Goal: Task Accomplishment & Management: Complete application form

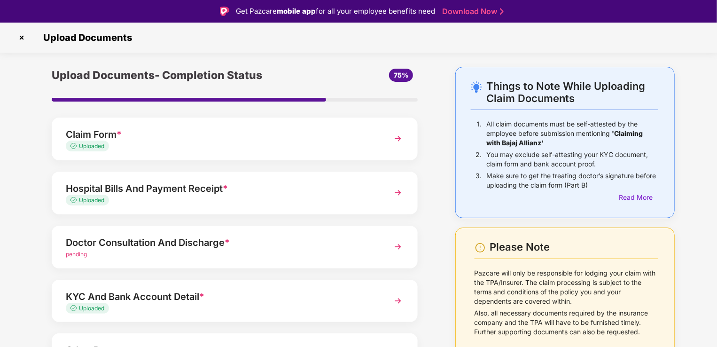
click at [363, 243] on div "Doctor Consultation And Discharge * pending" at bounding box center [221, 247] width 310 height 24
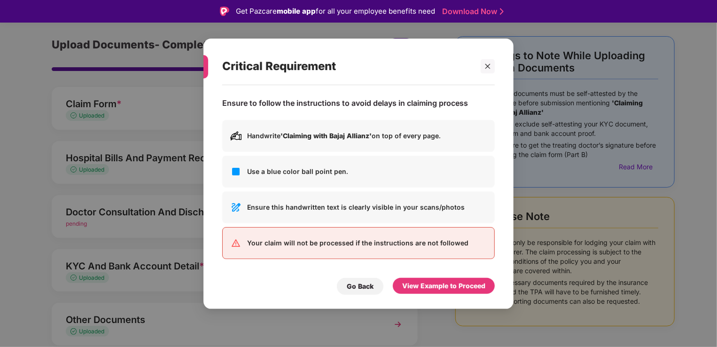
scroll to position [47, 0]
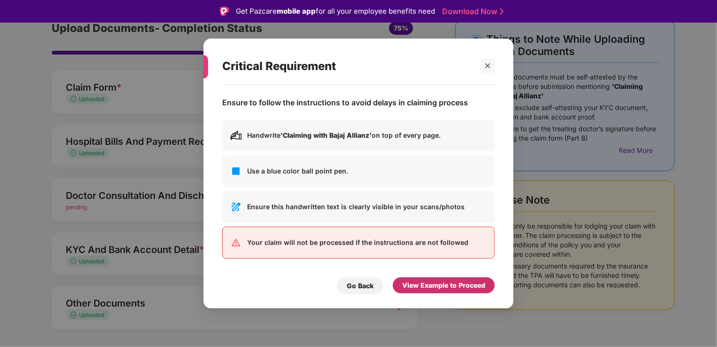
click at [412, 282] on div "View Example to Proceed" at bounding box center [443, 285] width 83 height 10
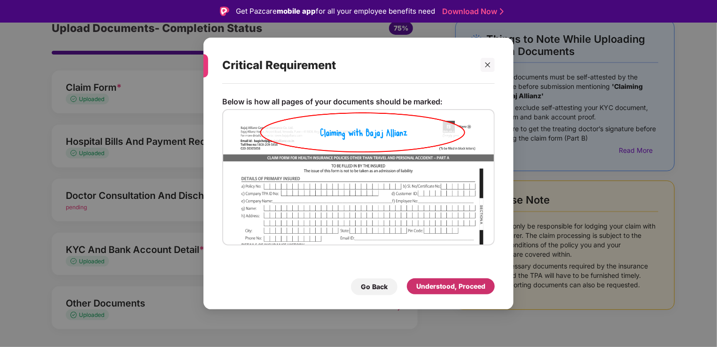
click at [417, 283] on div "Understood, Proceed" at bounding box center [450, 286] width 69 height 10
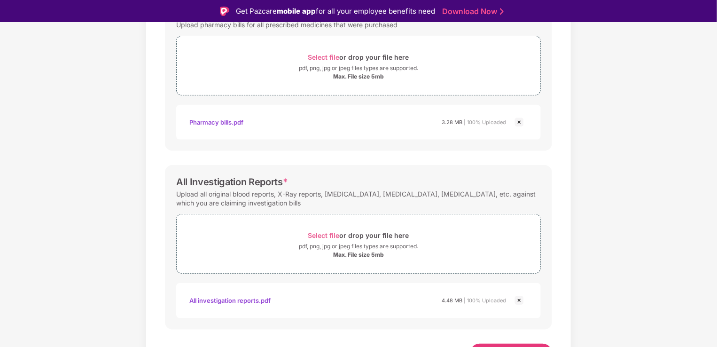
scroll to position [356, 0]
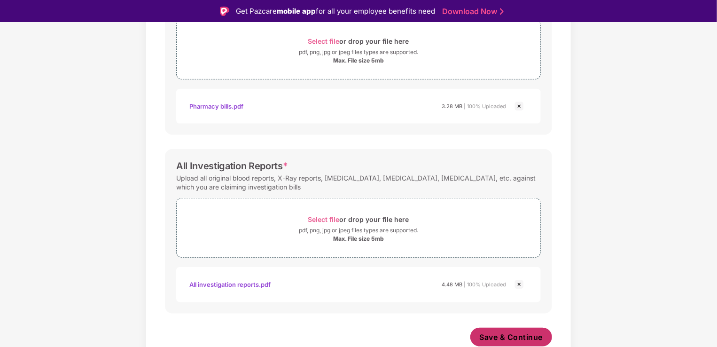
click at [510, 340] on span "Save & Continue" at bounding box center [511, 337] width 63 height 10
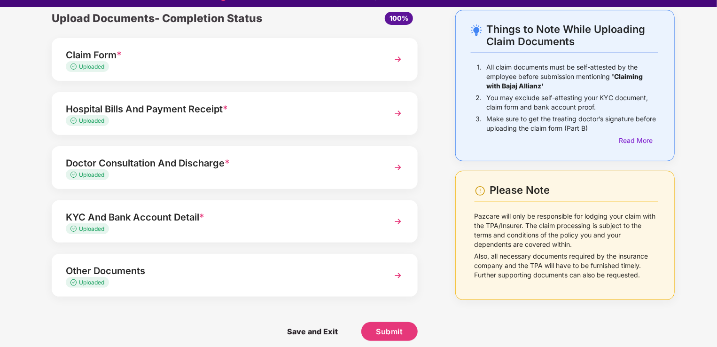
scroll to position [23, 0]
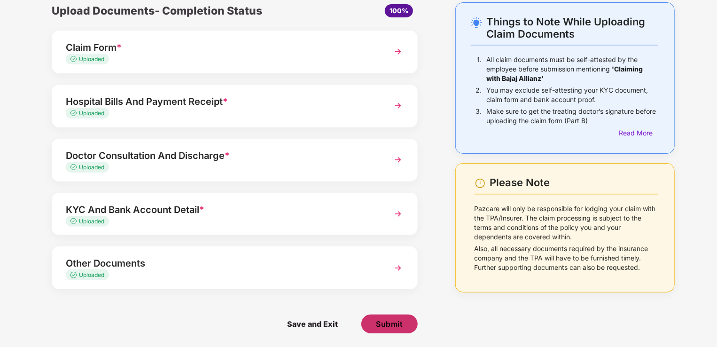
click at [387, 321] on span "Submit" at bounding box center [389, 324] width 27 height 10
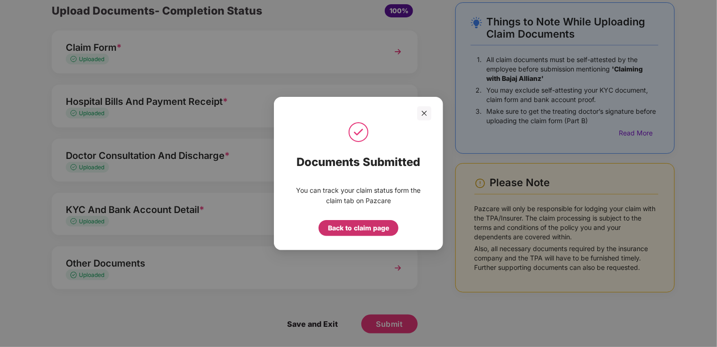
click at [364, 232] on div "Back to claim page" at bounding box center [358, 228] width 61 height 10
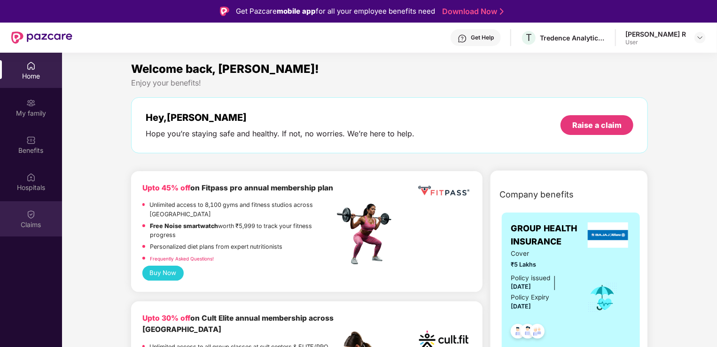
click at [28, 223] on div "Claims" at bounding box center [31, 224] width 62 height 9
